Goal: Task Accomplishment & Management: Manage account settings

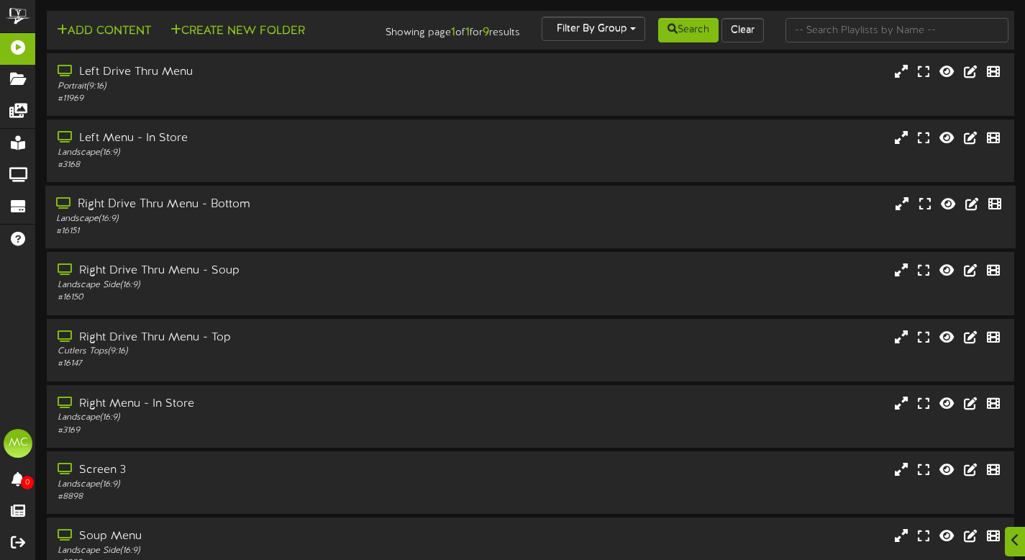
scroll to position [155, 0]
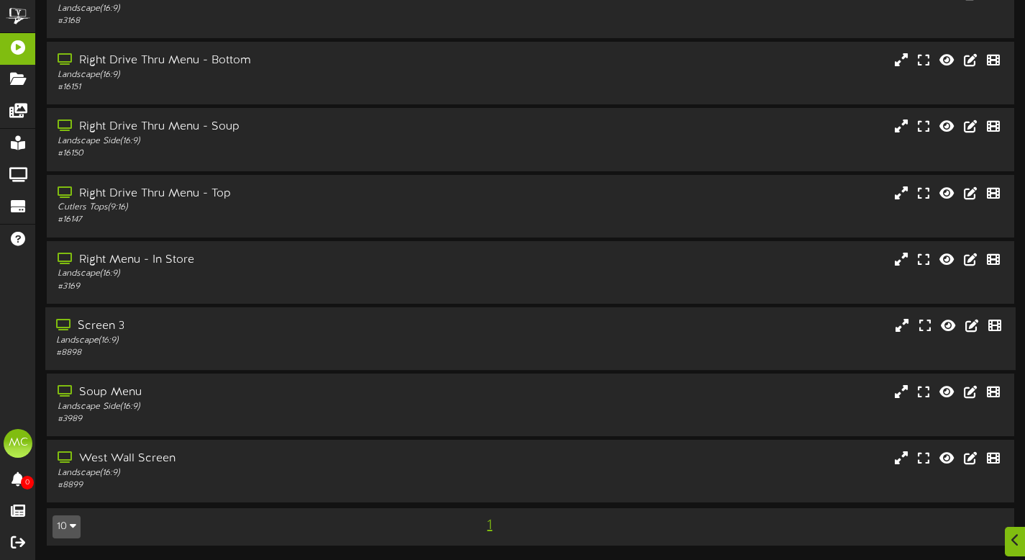
click at [218, 331] on div "Screen 3" at bounding box center [247, 326] width 383 height 17
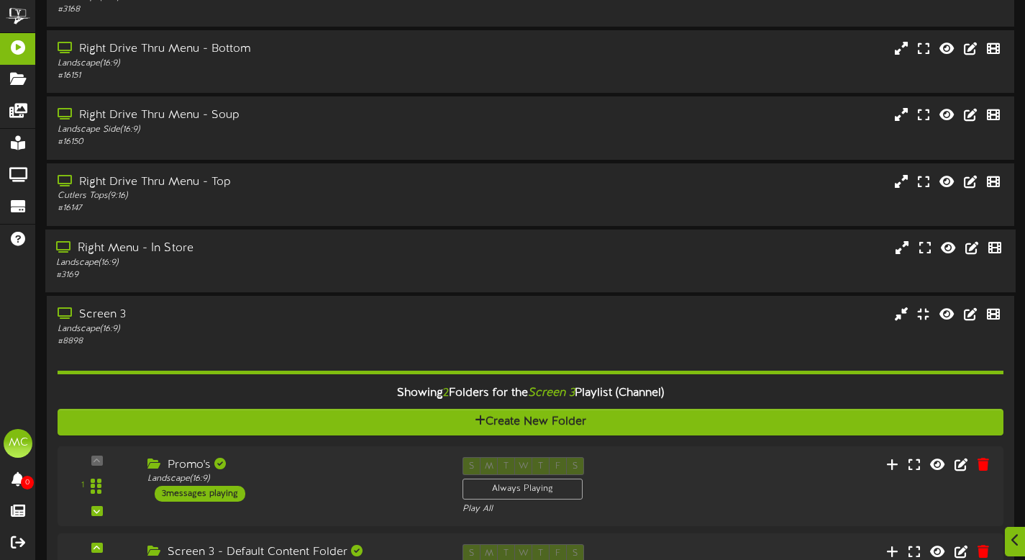
scroll to position [328, 0]
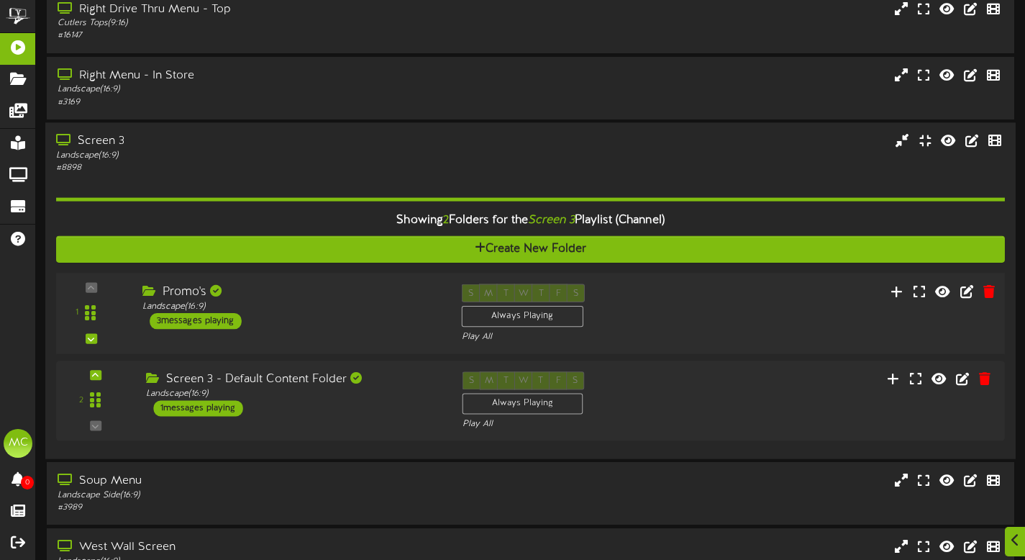
click at [370, 342] on div "1 Promo's" at bounding box center [530, 312] width 958 height 59
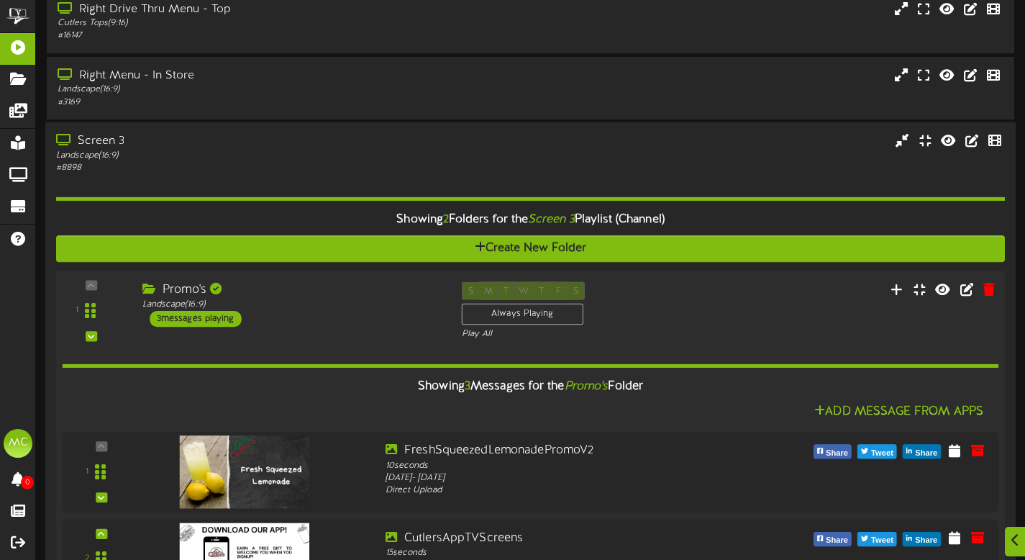
scroll to position [541, 0]
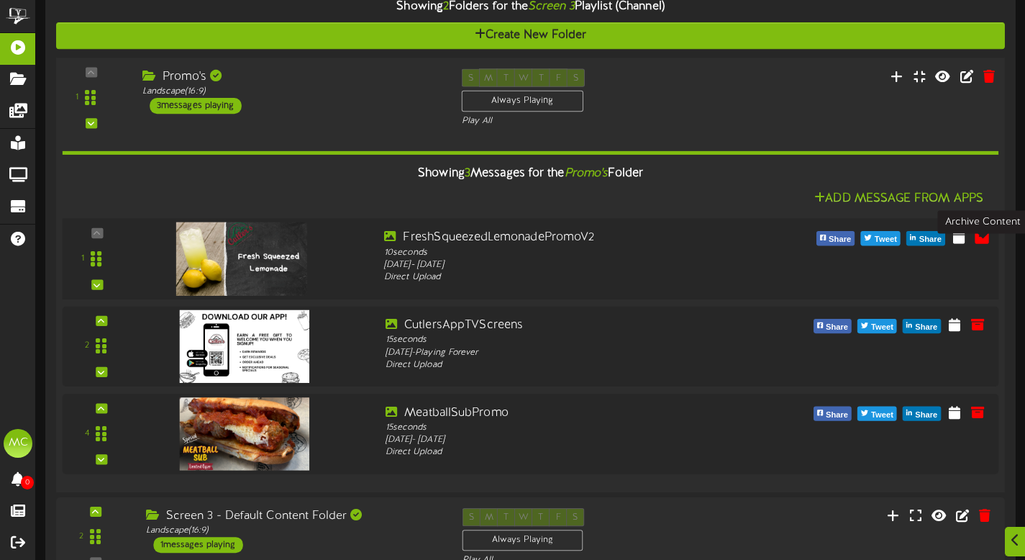
click at [994, 250] on button at bounding box center [982, 238] width 24 height 23
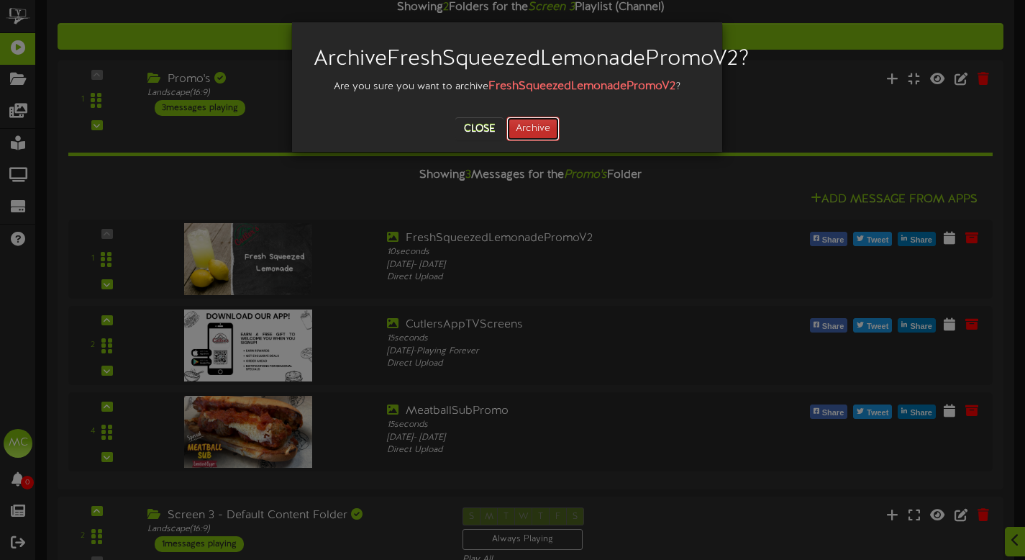
click at [547, 141] on button "Archive" at bounding box center [532, 129] width 53 height 24
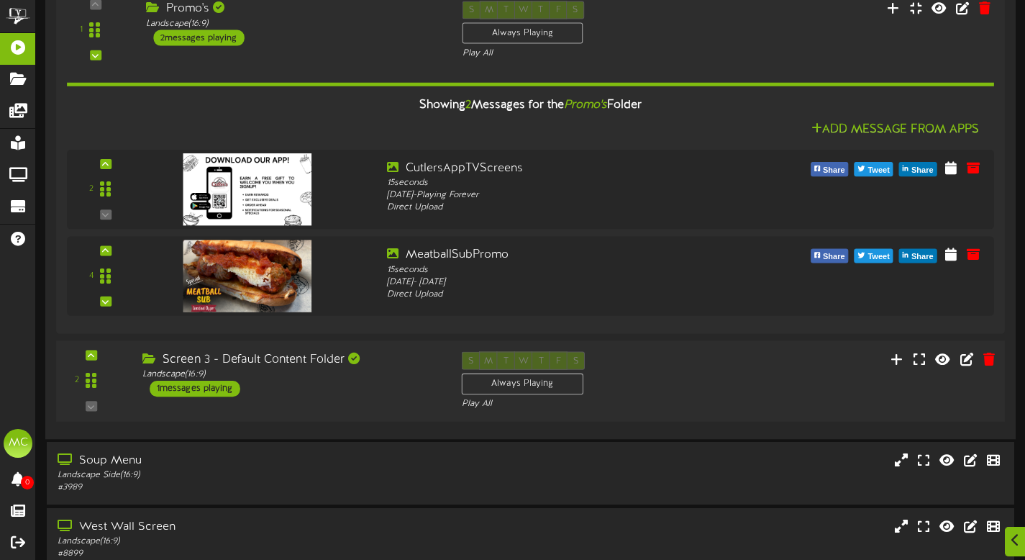
scroll to position [613, 0]
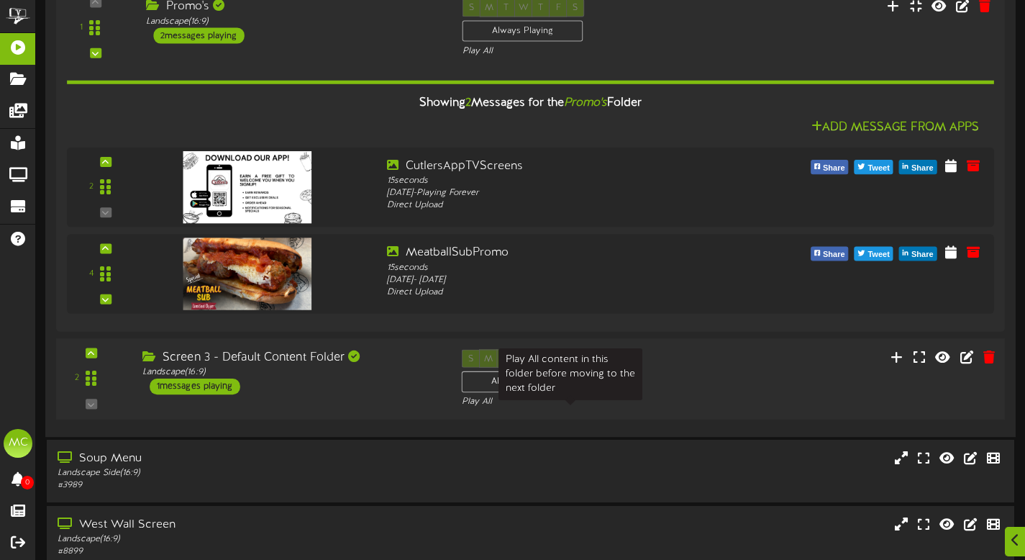
click at [665, 408] on div "Play All" at bounding box center [571, 402] width 218 height 12
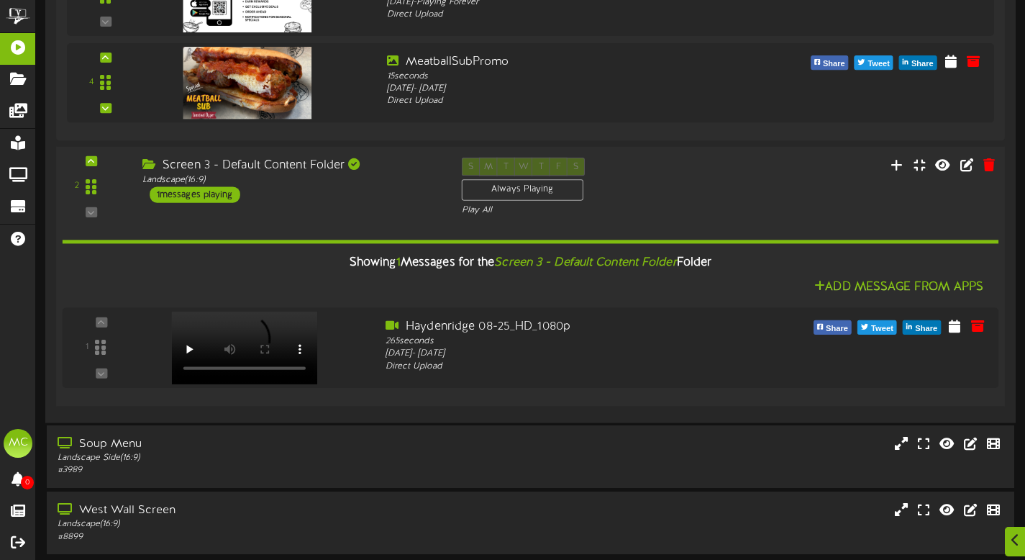
scroll to position [866, 0]
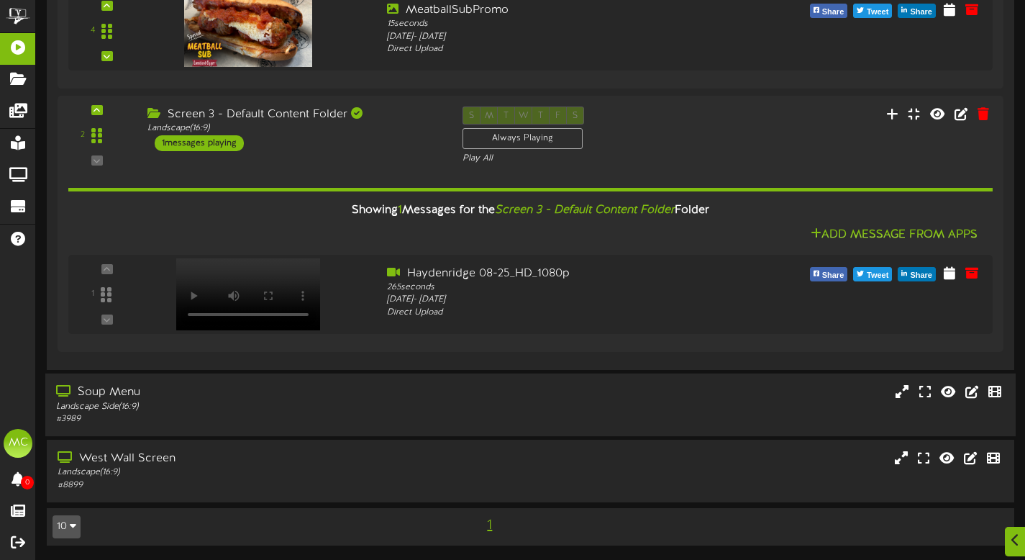
click at [567, 403] on div "Soup Menu Landscape Side ( 16:9 ) # 3989" at bounding box center [530, 403] width 970 height 41
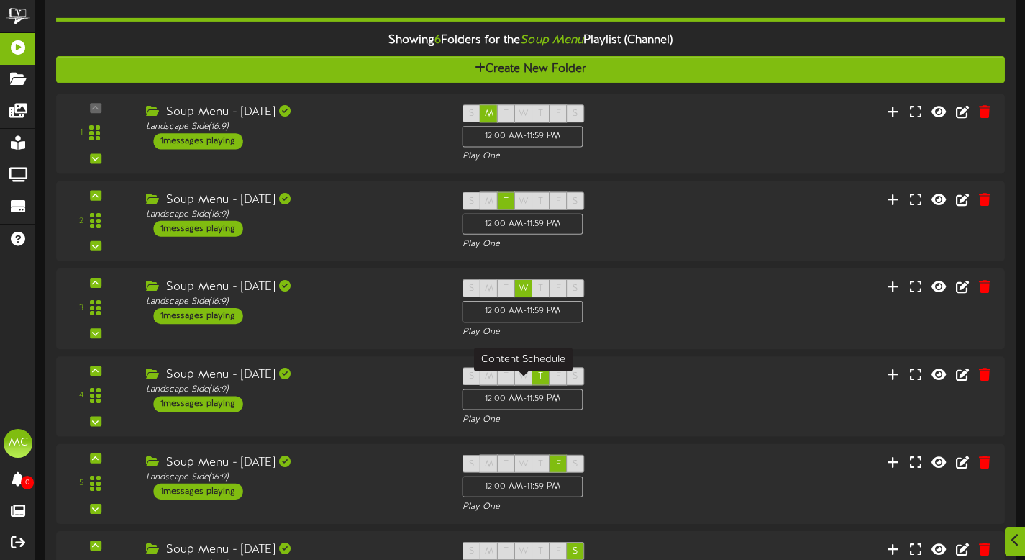
scroll to position [1285, 0]
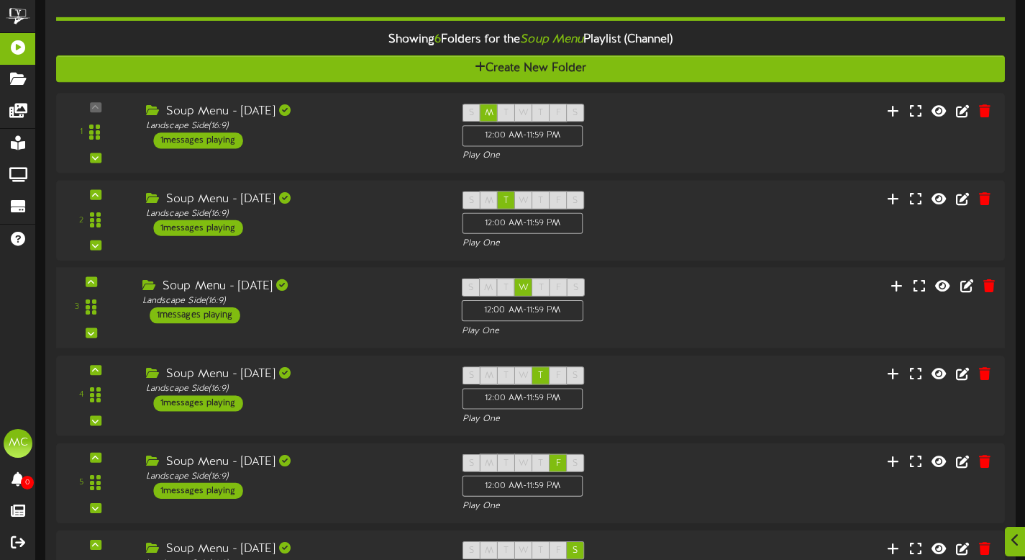
click at [344, 323] on div "Soup Menu - Wednesday Landscape Side ( 16:9 ) 1 messages playing" at bounding box center [290, 300] width 319 height 45
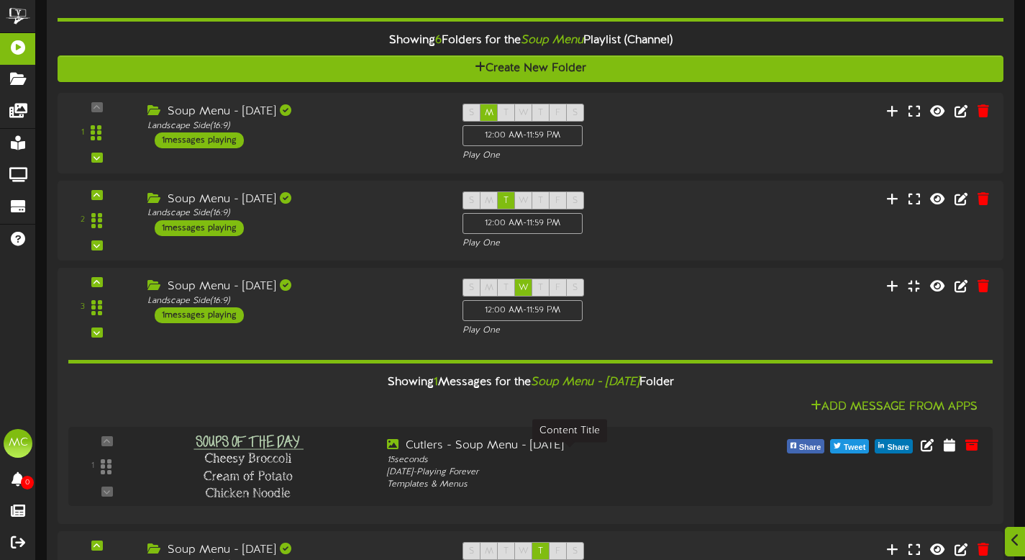
scroll to position [1374, 0]
